Goal: Task Accomplishment & Management: Manage account settings

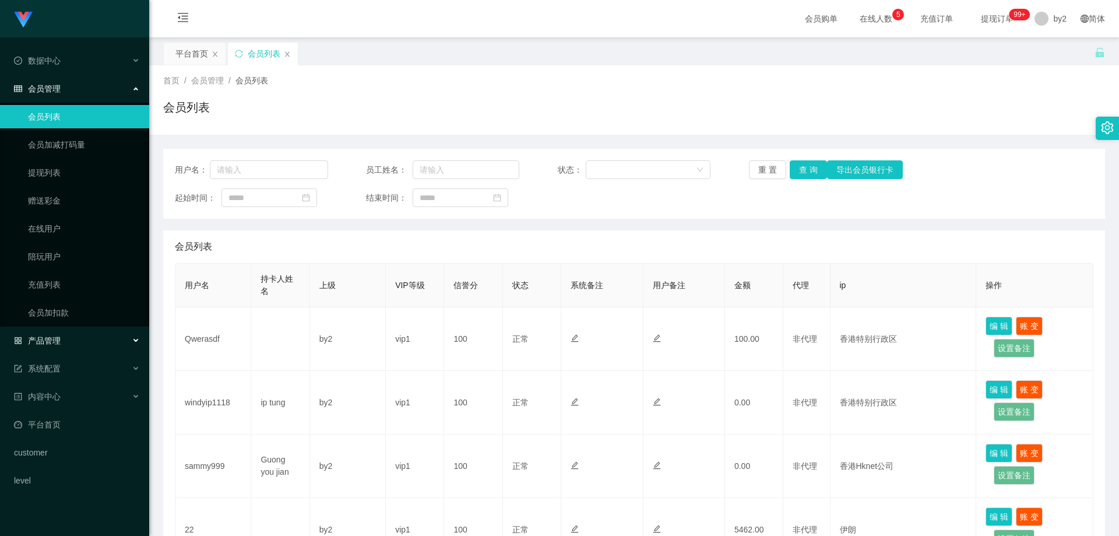
click at [86, 338] on div "产品管理" at bounding box center [74, 340] width 149 height 23
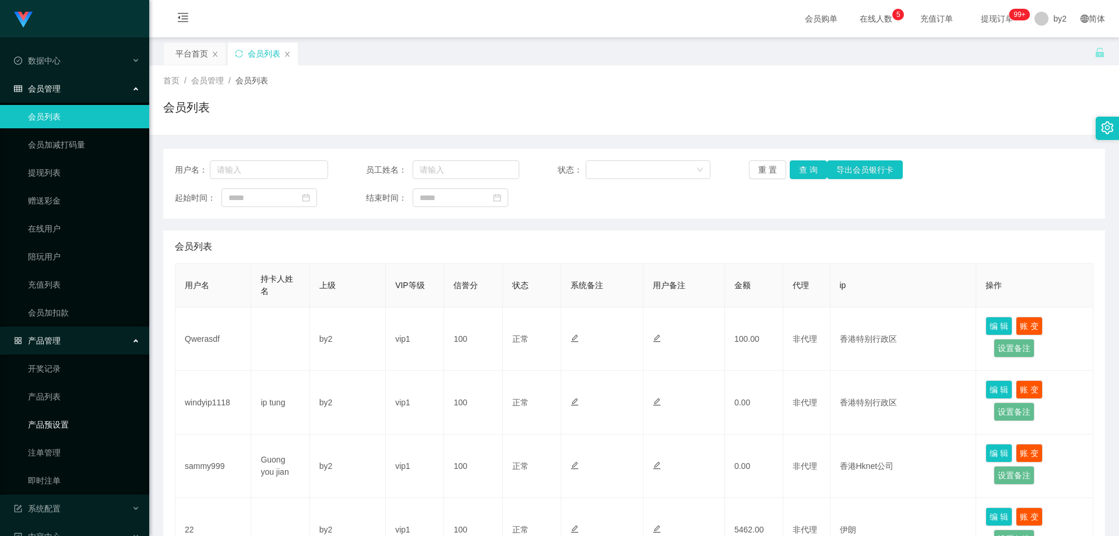
click at [81, 414] on link "产品预设置" at bounding box center [84, 424] width 112 height 23
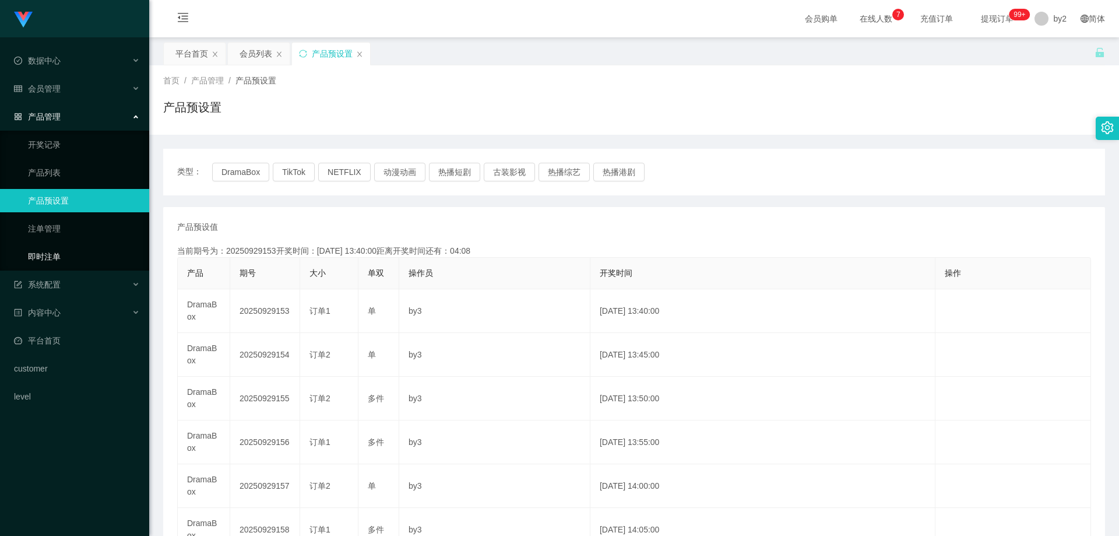
click at [76, 256] on link "即时注单" at bounding box center [84, 256] width 112 height 23
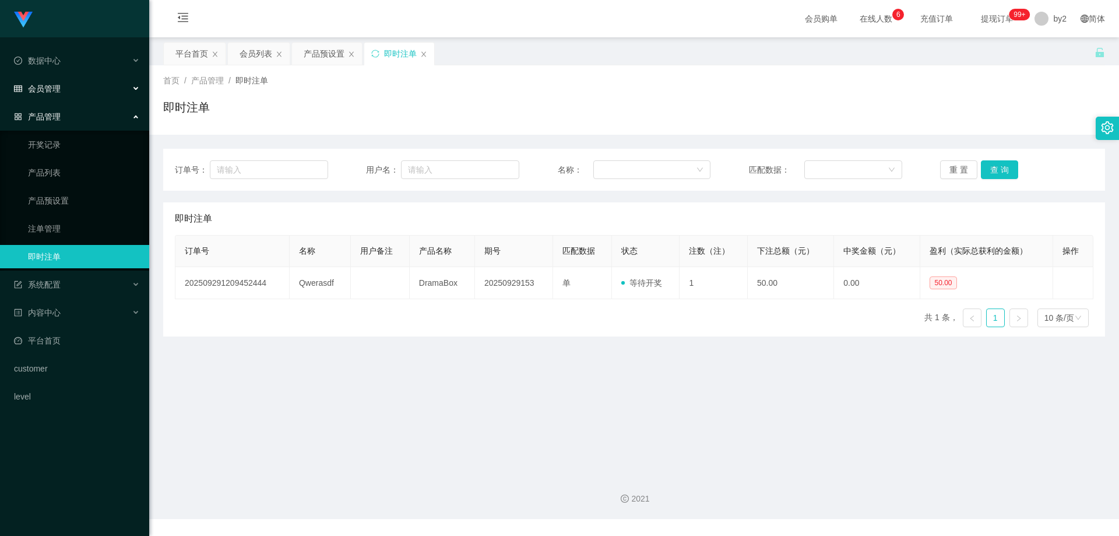
click at [63, 92] on div "会员管理" at bounding box center [74, 88] width 149 height 23
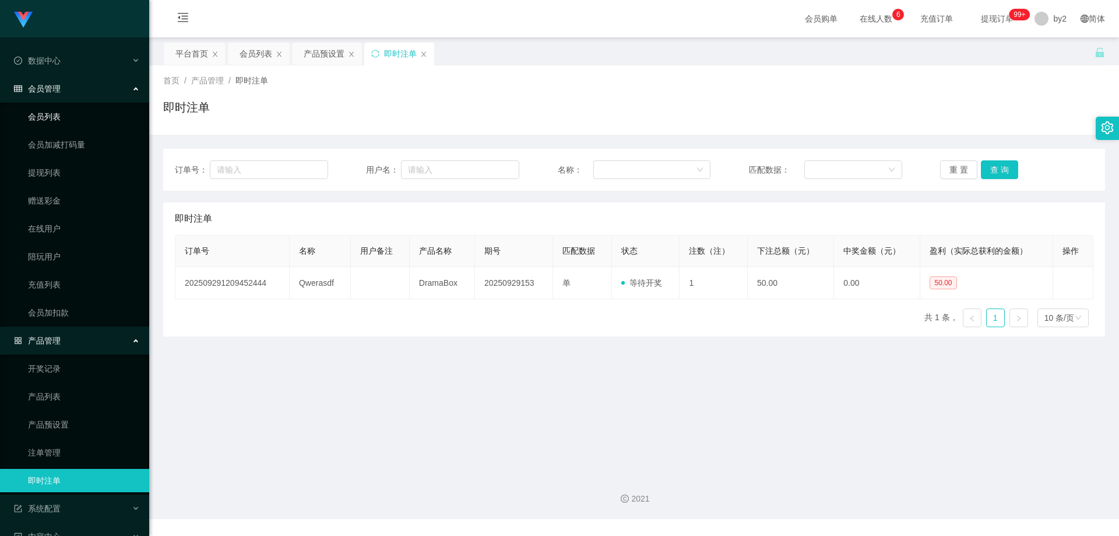
click at [65, 120] on link "会员列表" at bounding box center [84, 116] width 112 height 23
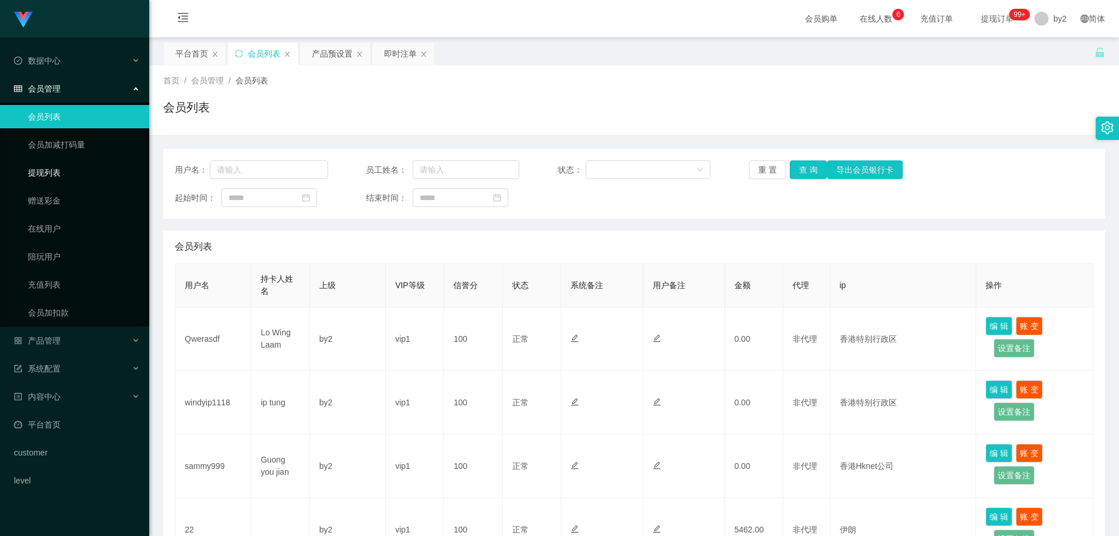
drag, startPoint x: 65, startPoint y: 177, endPoint x: 82, endPoint y: 179, distance: 16.5
click at [65, 177] on link "提现列表" at bounding box center [84, 172] width 112 height 23
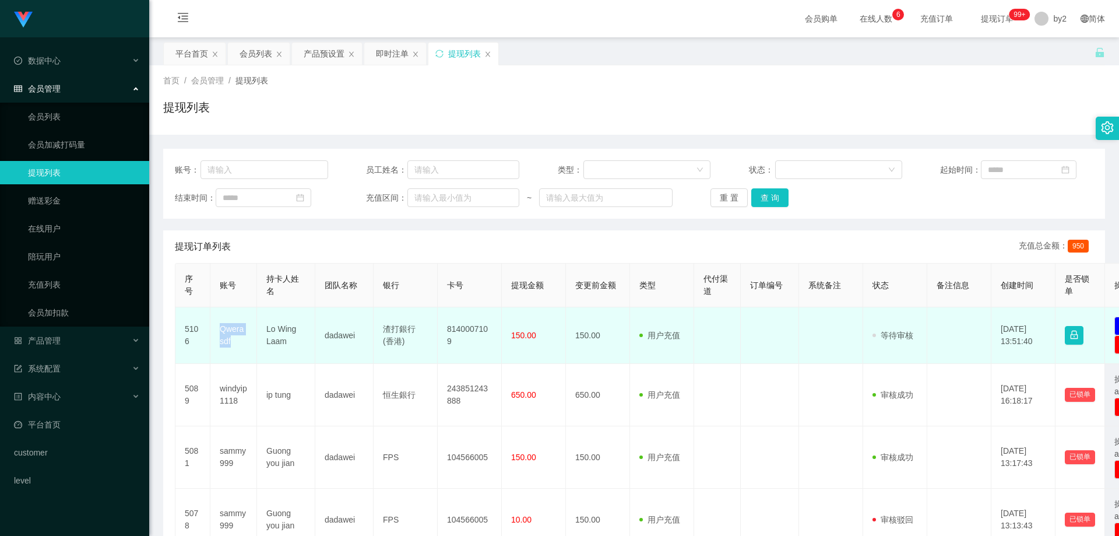
drag, startPoint x: 240, startPoint y: 350, endPoint x: 220, endPoint y: 333, distance: 25.6
click at [220, 333] on td "Qwerasdf" at bounding box center [233, 335] width 47 height 57
copy td "Qwerasdf"
